Goal: Task Accomplishment & Management: Complete application form

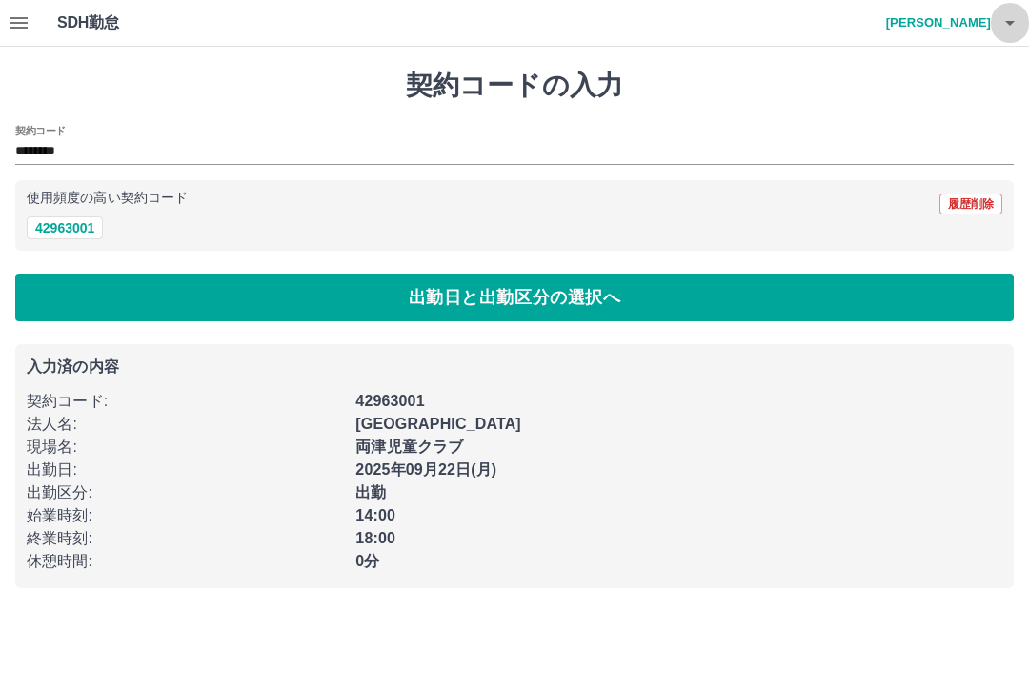
click at [961, 22] on h4 "[PERSON_NAME]" at bounding box center [934, 23] width 114 height 46
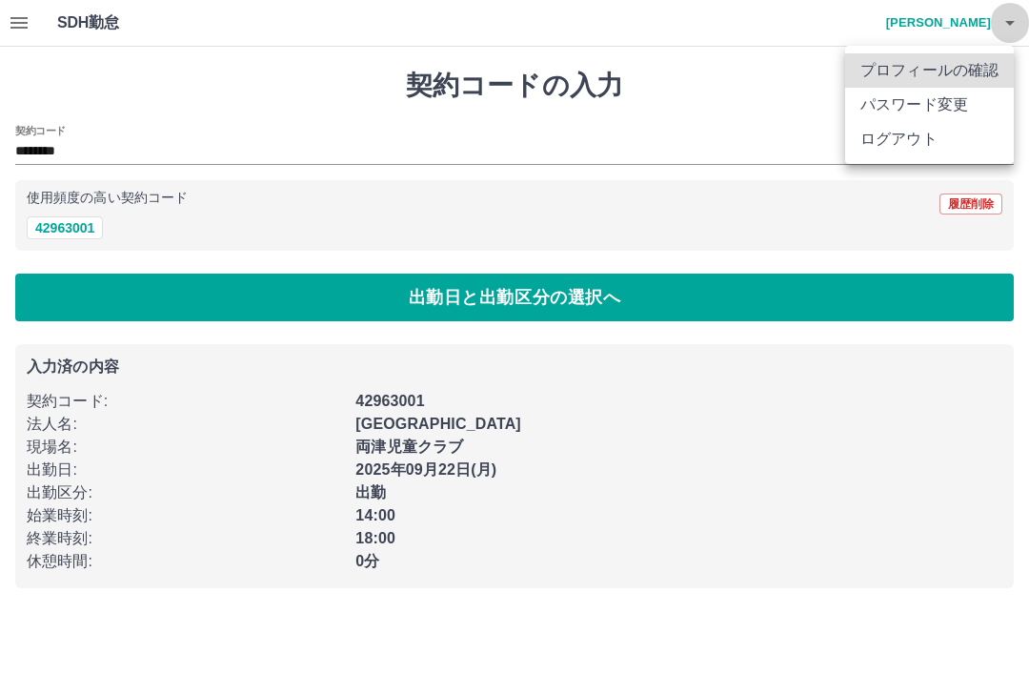
click at [924, 144] on li "ログアウト" at bounding box center [929, 139] width 169 height 34
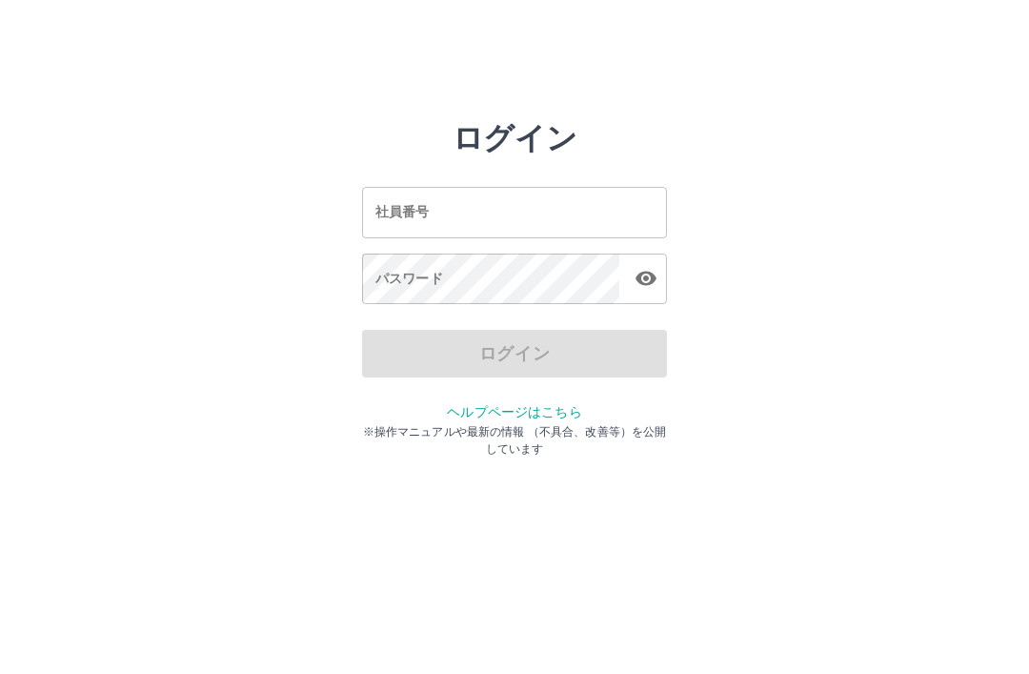
click at [544, 211] on input "社員番号" at bounding box center [514, 212] width 305 height 50
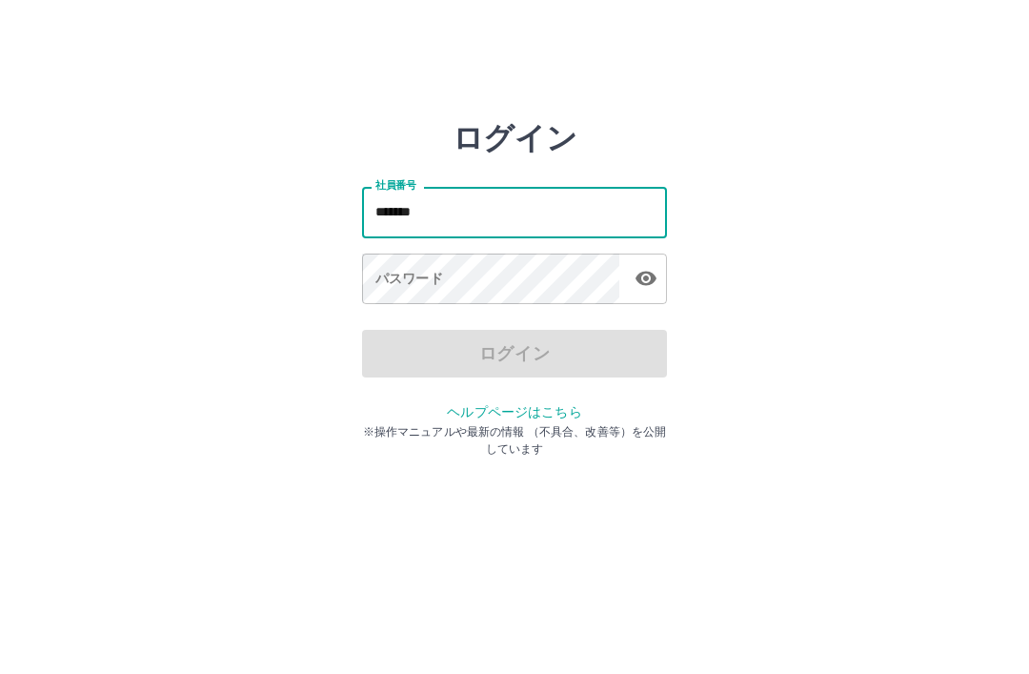
type input "*******"
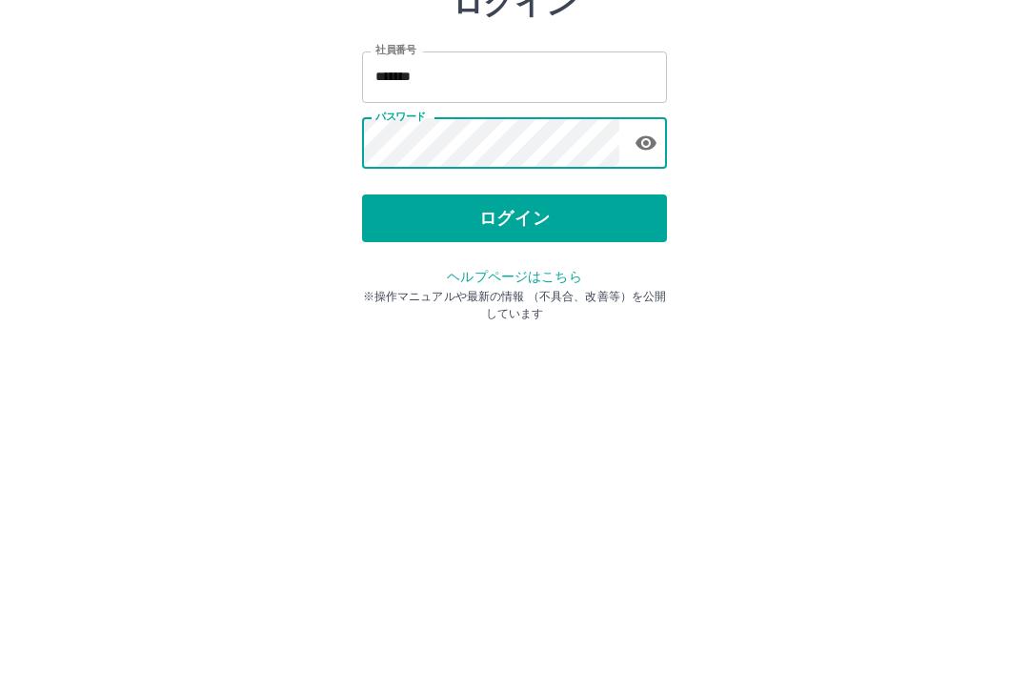
click at [596, 330] on button "ログイン" at bounding box center [514, 354] width 305 height 48
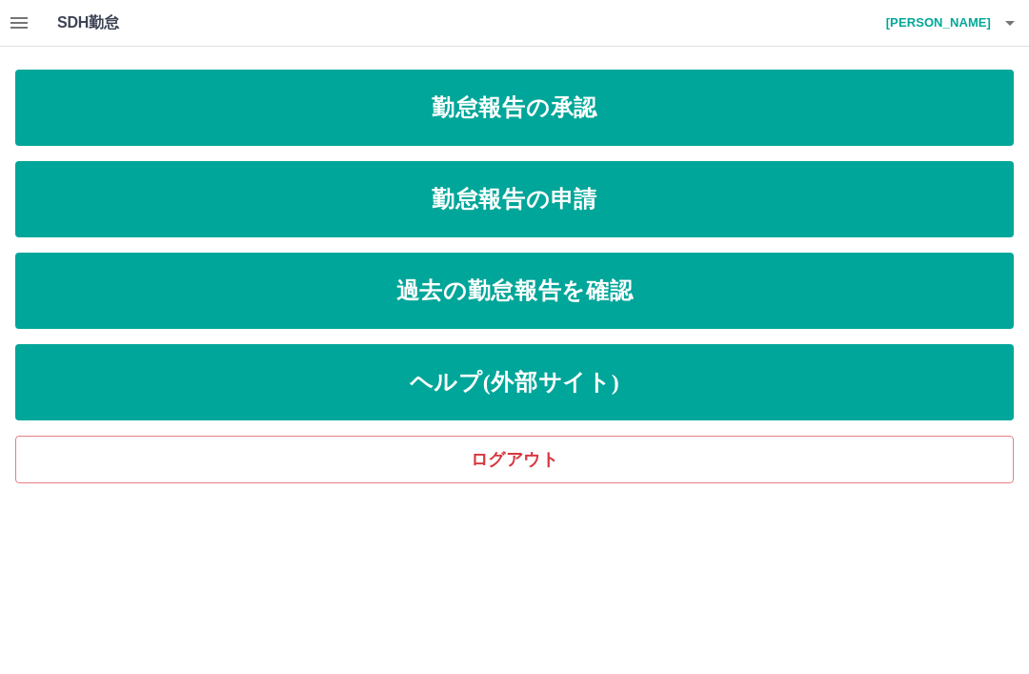
click at [665, 197] on link "勤怠報告の申請" at bounding box center [514, 199] width 999 height 76
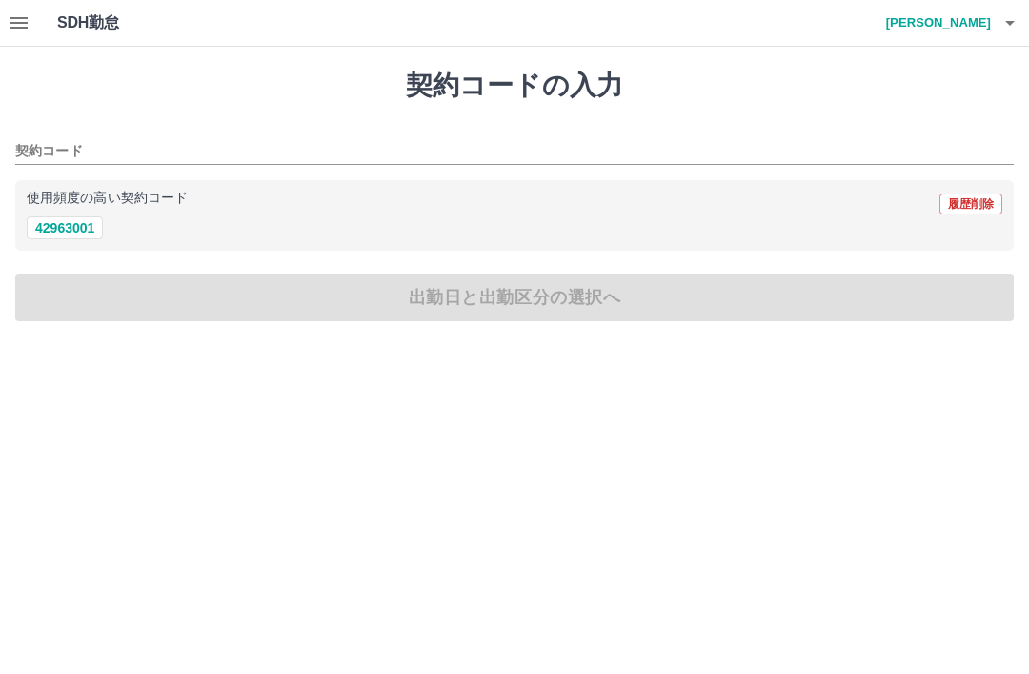
click at [64, 225] on button "42963001" at bounding box center [65, 227] width 76 height 23
type input "********"
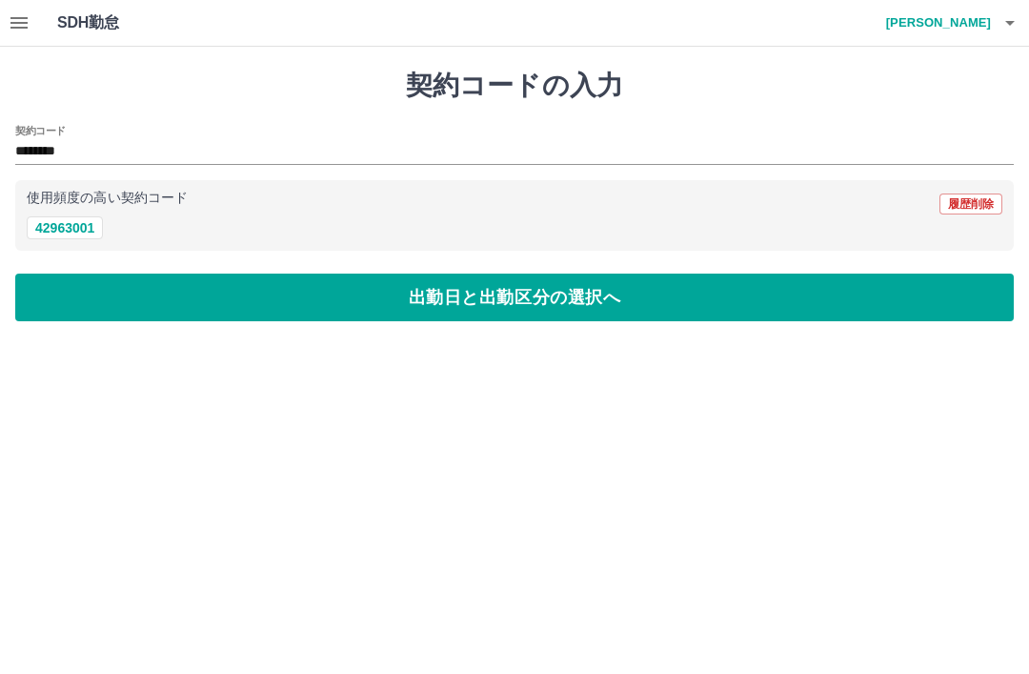
click at [605, 303] on button "出勤日と出勤区分の選択へ" at bounding box center [514, 297] width 999 height 48
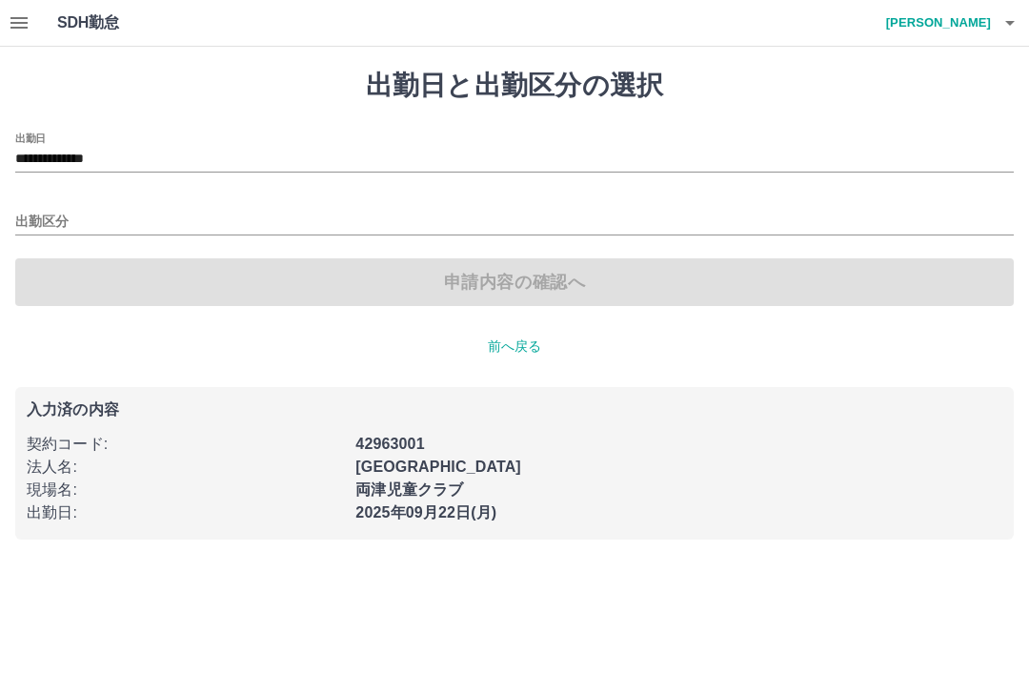
click at [161, 205] on div "出勤区分" at bounding box center [514, 215] width 999 height 40
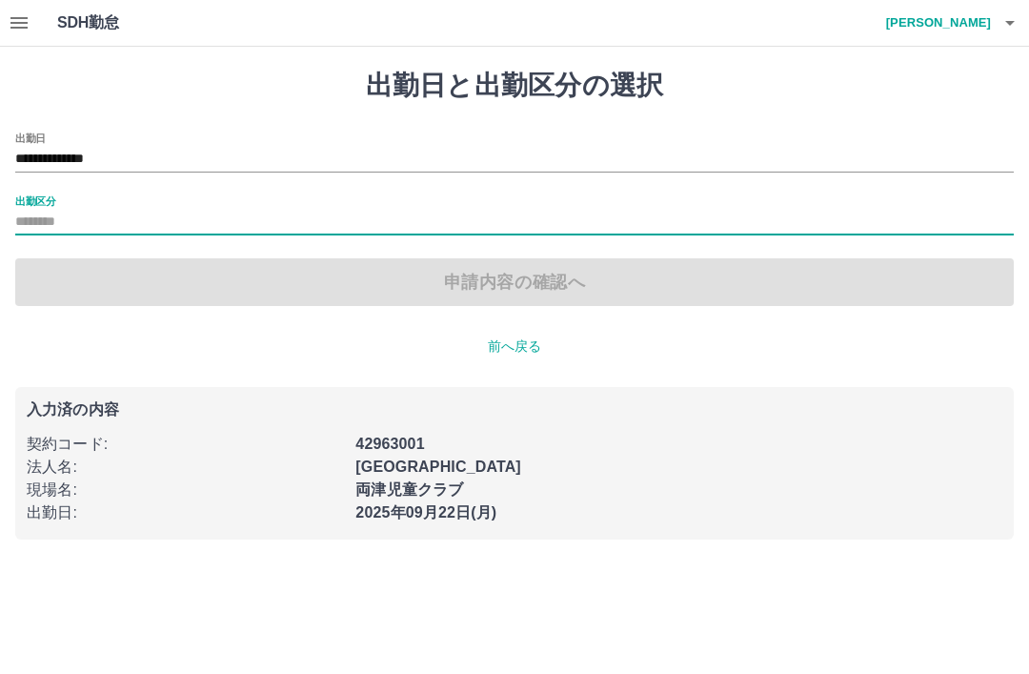
click at [188, 200] on div "出勤区分" at bounding box center [514, 215] width 999 height 40
click at [82, 212] on input "出勤区分" at bounding box center [514, 223] width 999 height 24
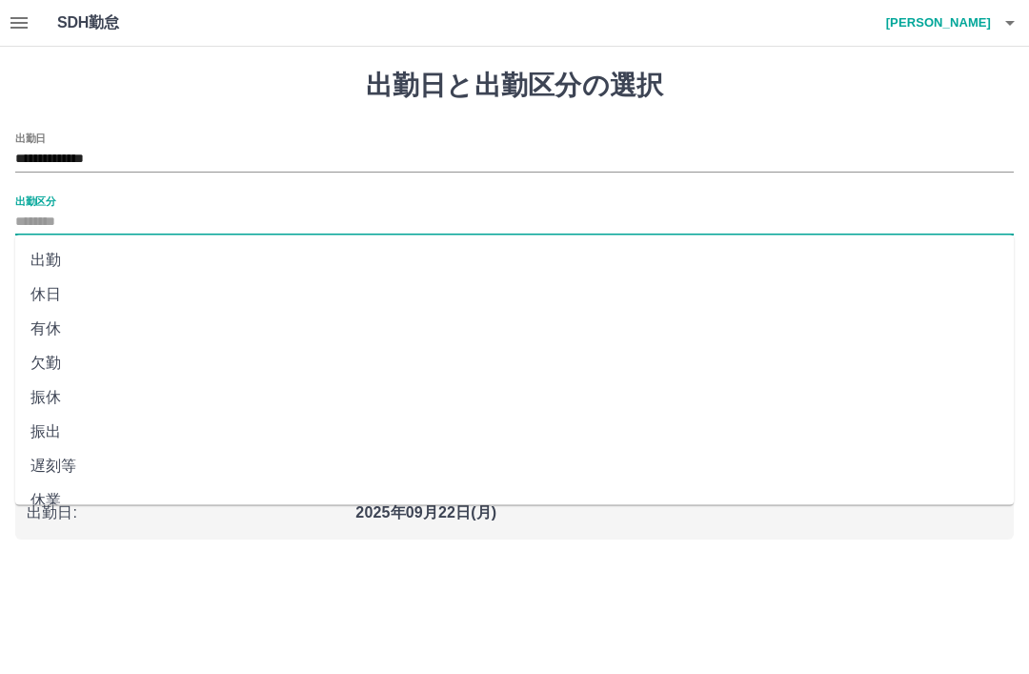
click at [57, 263] on li "出勤" at bounding box center [514, 260] width 999 height 34
type input "**"
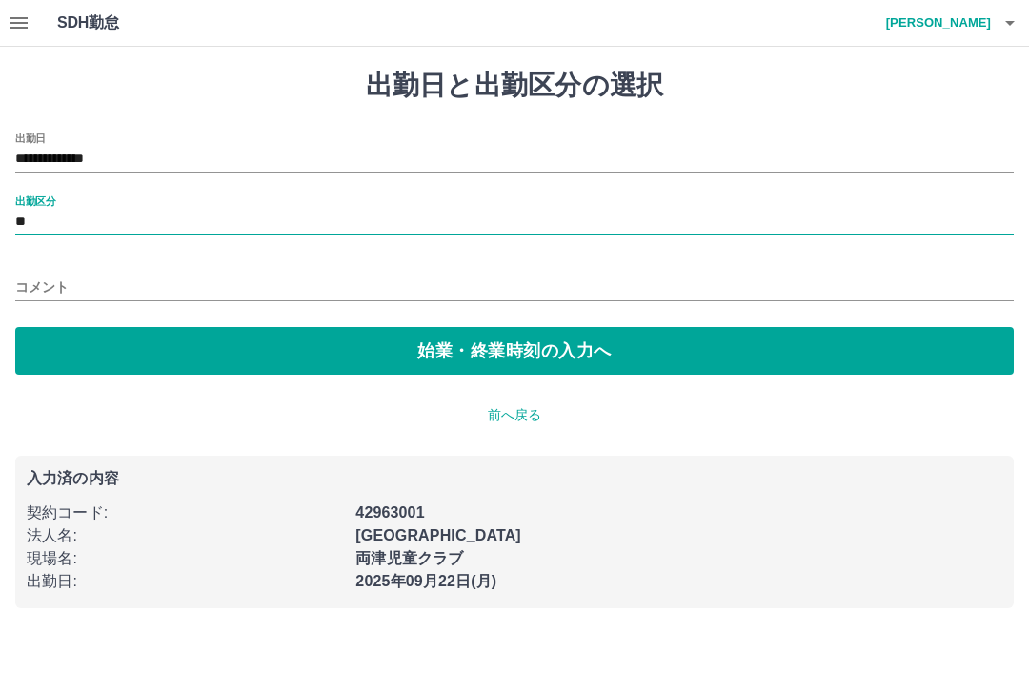
click at [508, 351] on button "始業・終業時刻の入力へ" at bounding box center [514, 351] width 999 height 48
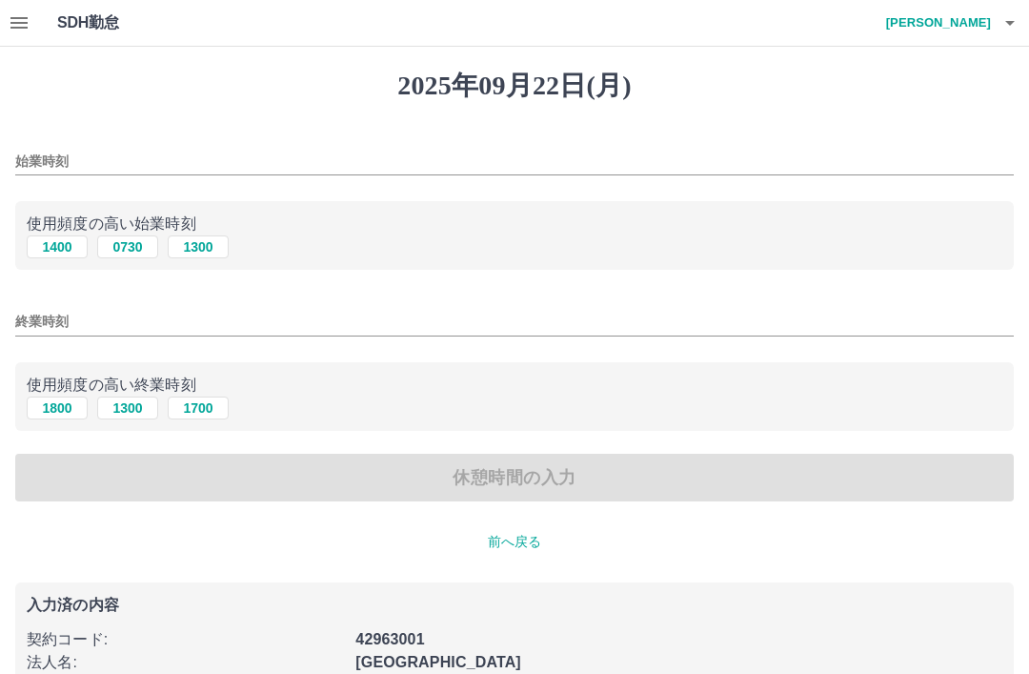
click at [124, 153] on input "始業時刻" at bounding box center [514, 162] width 999 height 28
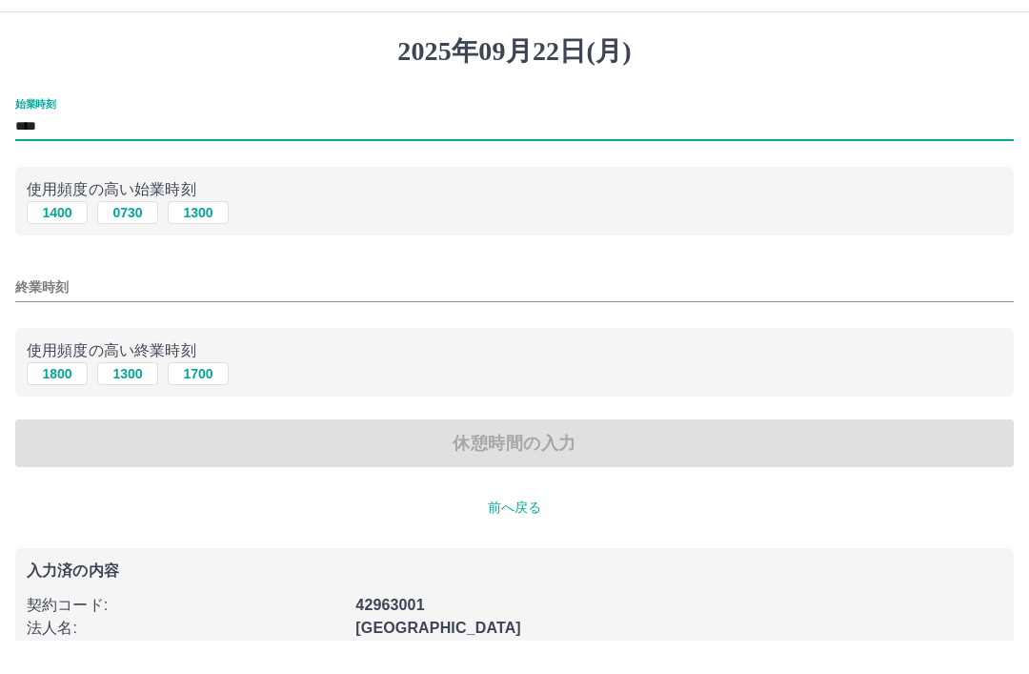
type input "****"
click at [233, 308] on input "終業時刻" at bounding box center [514, 322] width 999 height 28
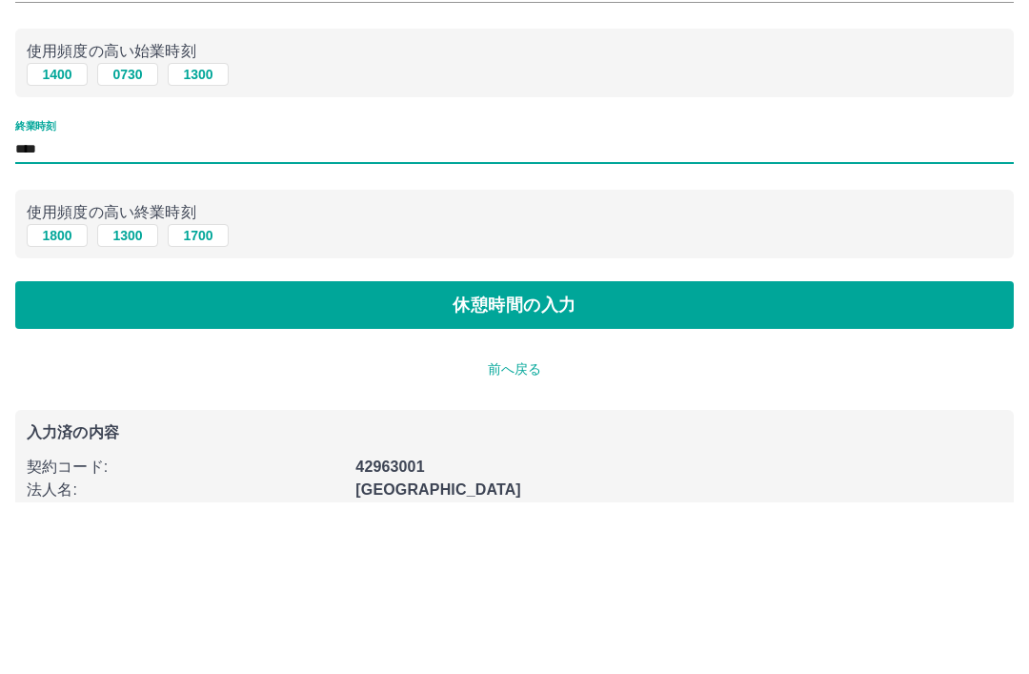
type input "****"
click at [609, 454] on button "休憩時間の入力" at bounding box center [514, 478] width 999 height 48
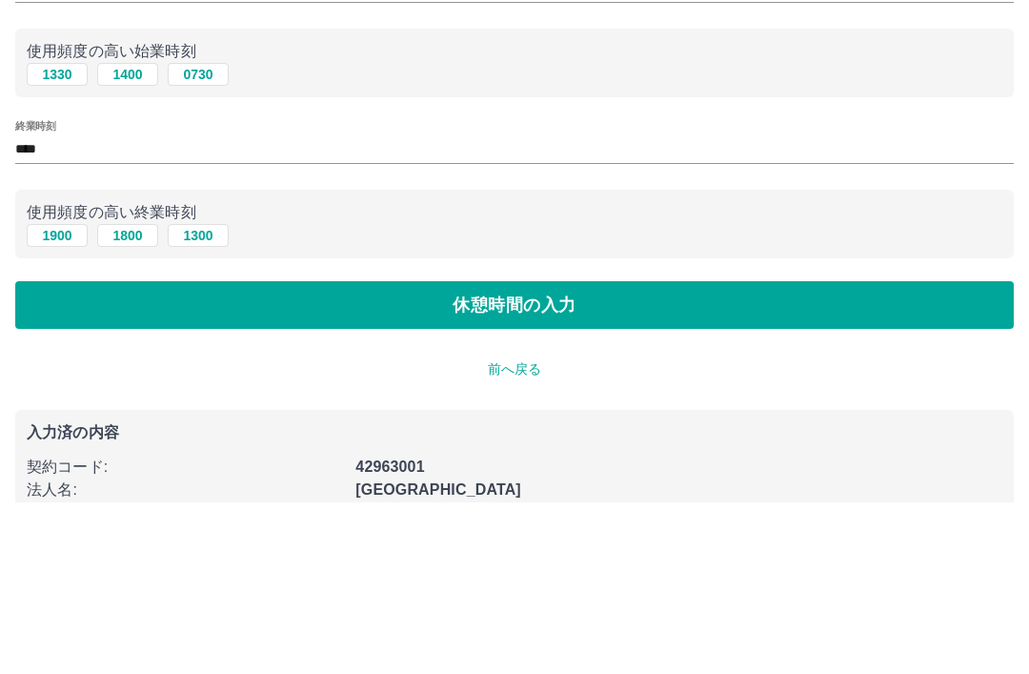
scroll to position [48, 0]
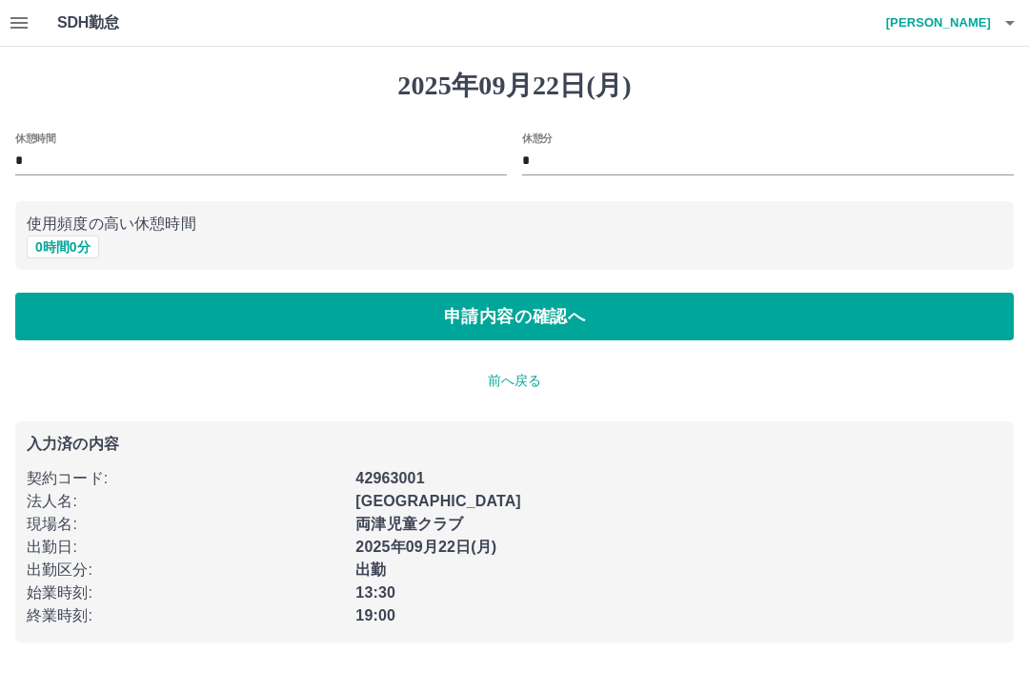
click at [580, 309] on button "申請内容の確認へ" at bounding box center [514, 317] width 999 height 48
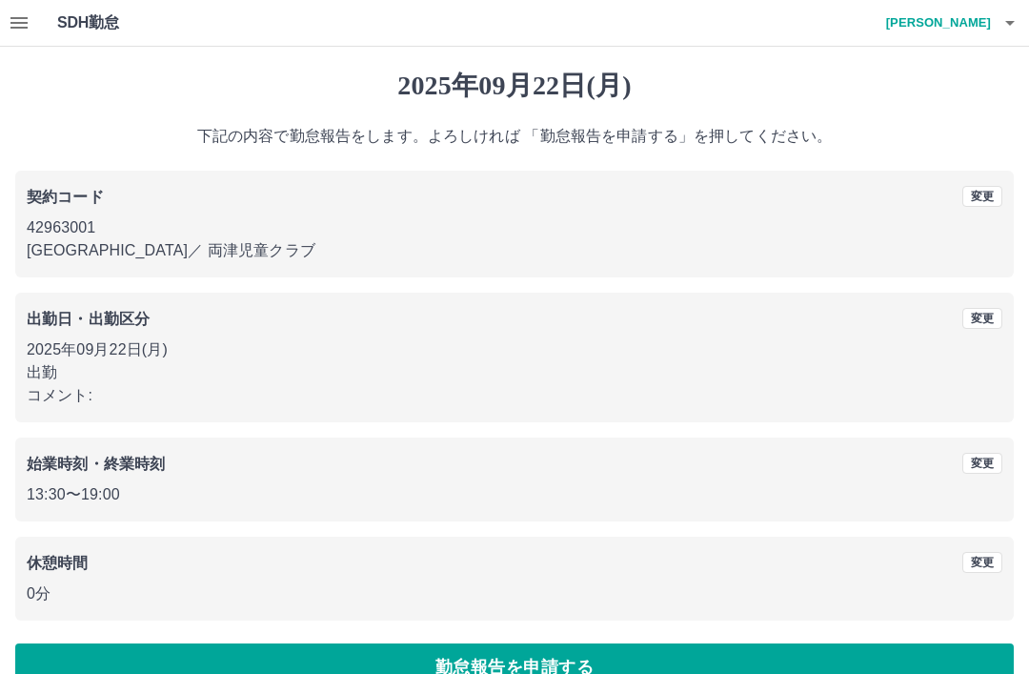
scroll to position [39, 0]
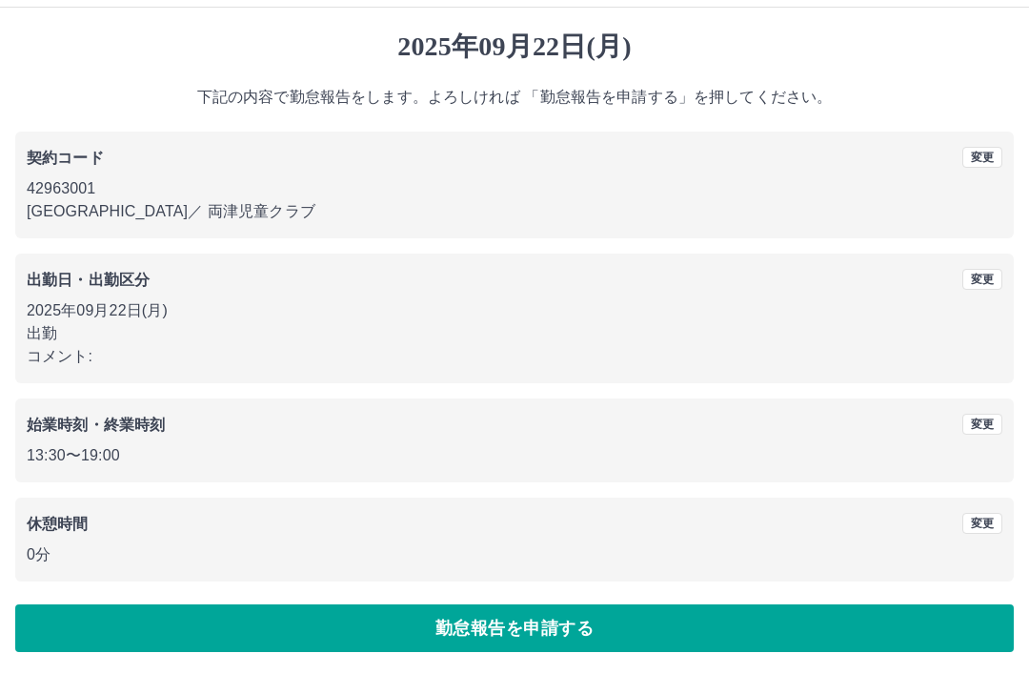
click at [503, 636] on button "勤怠報告を申請する" at bounding box center [514, 628] width 999 height 48
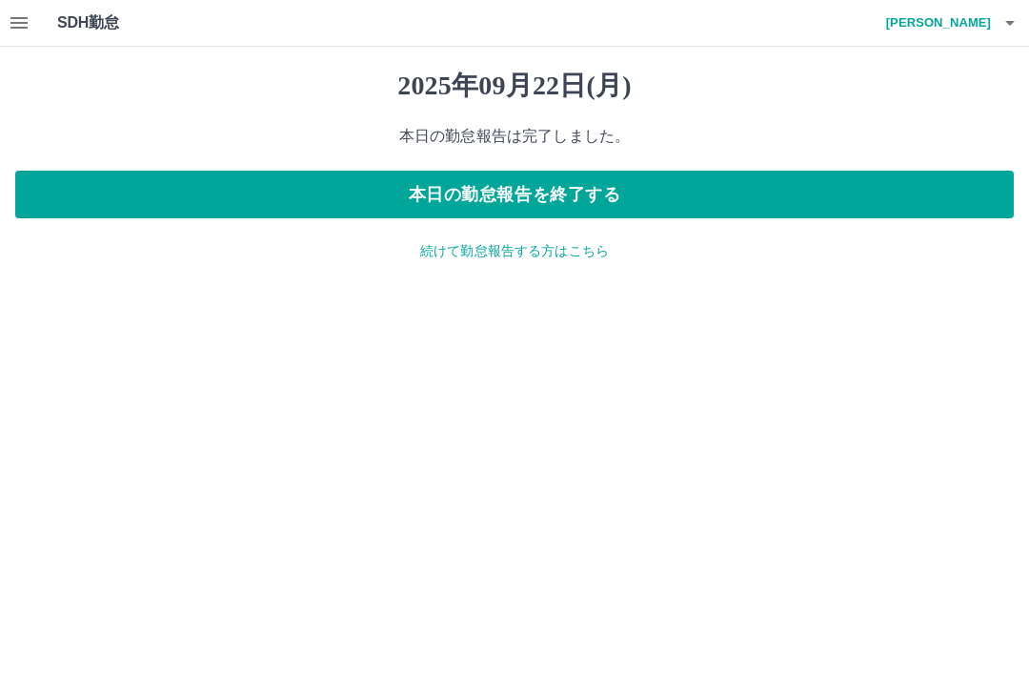
click at [984, 30] on h4 "市橋　美香" at bounding box center [934, 23] width 114 height 46
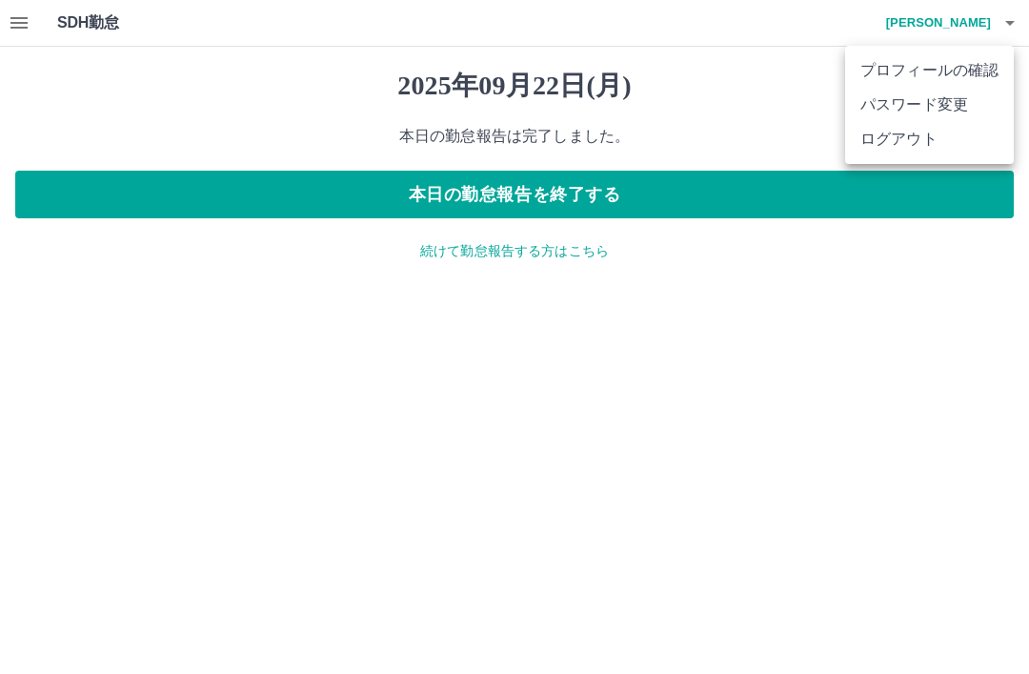
click at [914, 131] on li "ログアウト" at bounding box center [929, 139] width 169 height 34
